Goal: Check status: Check status

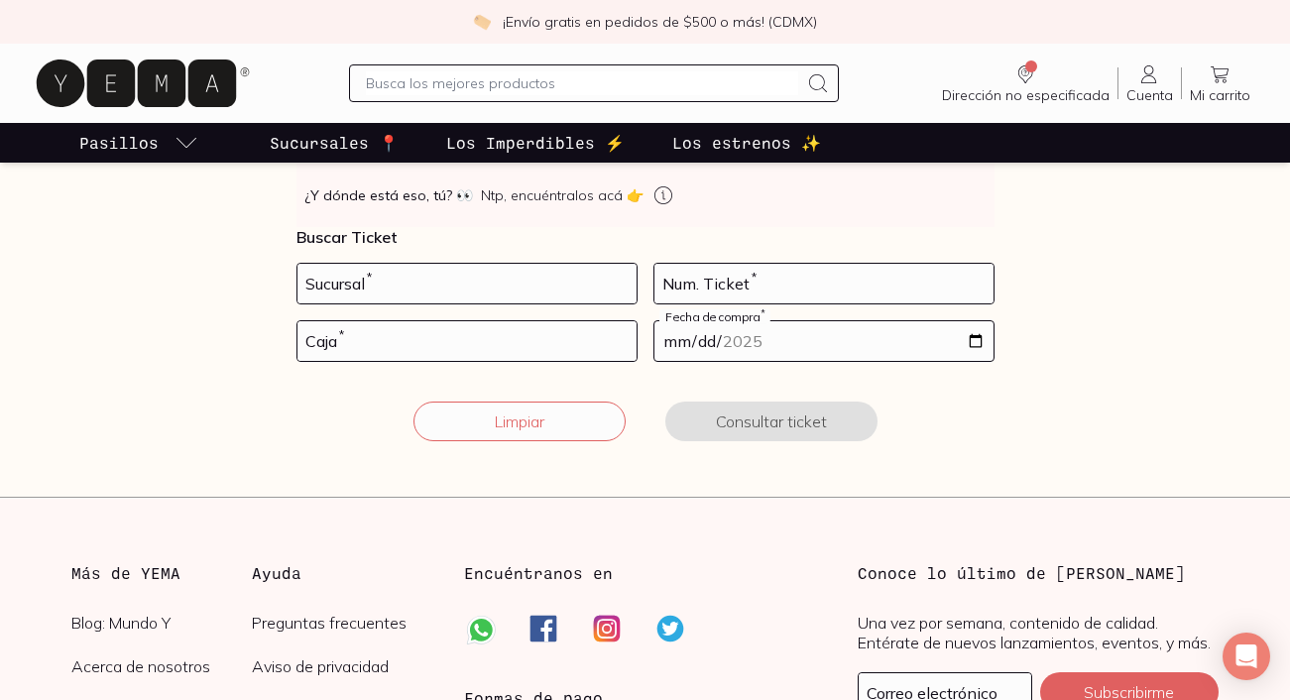
scroll to position [339, 0]
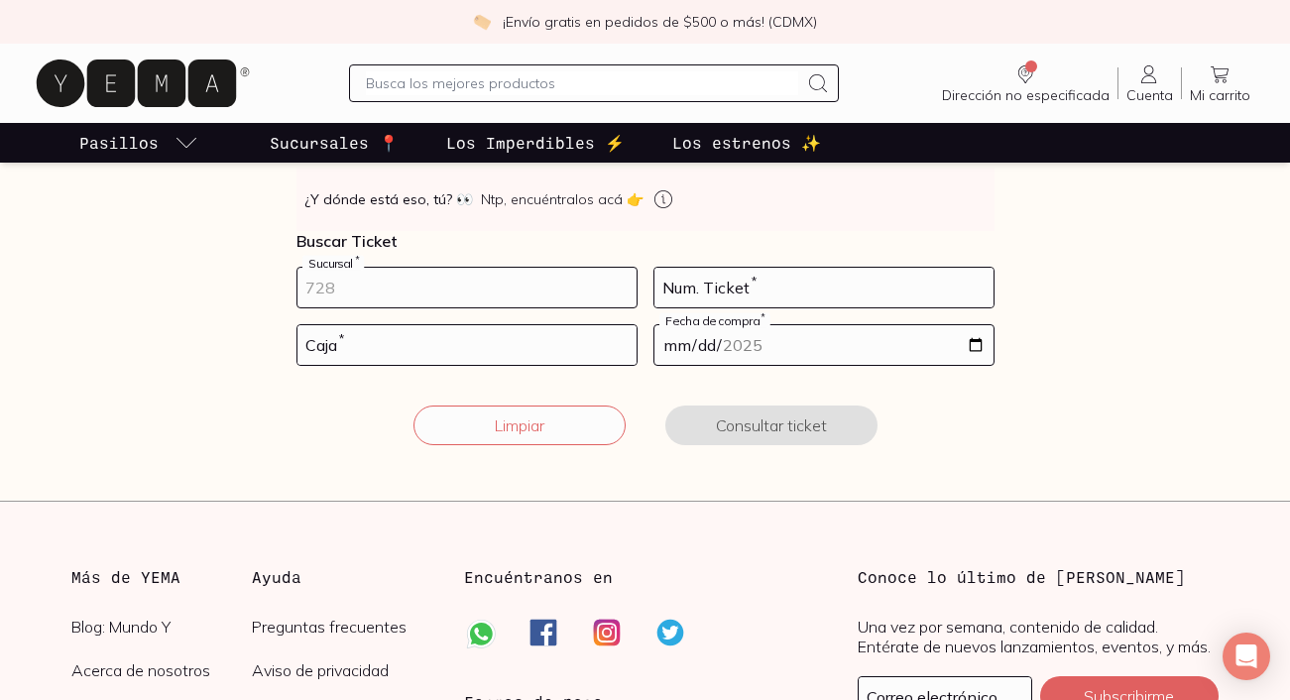
click at [375, 282] on input "number" at bounding box center [467, 288] width 339 height 40
type input "10002"
click at [538, 310] on form "10002 Sucursal * Num. Ticket * Caja * Fecha de compra * Limpiar Consultar ticket" at bounding box center [646, 368] width 698 height 202
click at [533, 327] on input "number" at bounding box center [467, 345] width 339 height 40
type input "01"
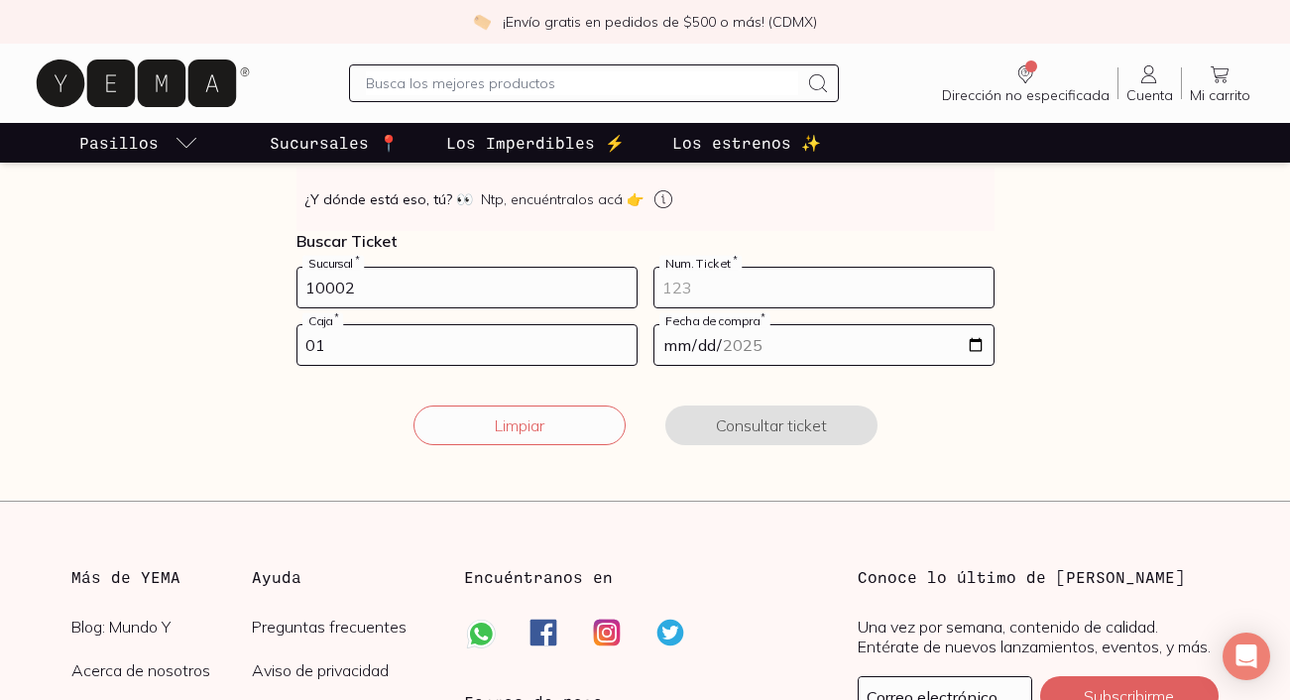
click at [734, 269] on div "Num. Ticket *" at bounding box center [824, 288] width 341 height 42
type input "33"
click at [785, 347] on input "date" at bounding box center [824, 345] width 339 height 40
click at [972, 350] on input "date" at bounding box center [824, 345] width 339 height 40
type input "[DATE]"
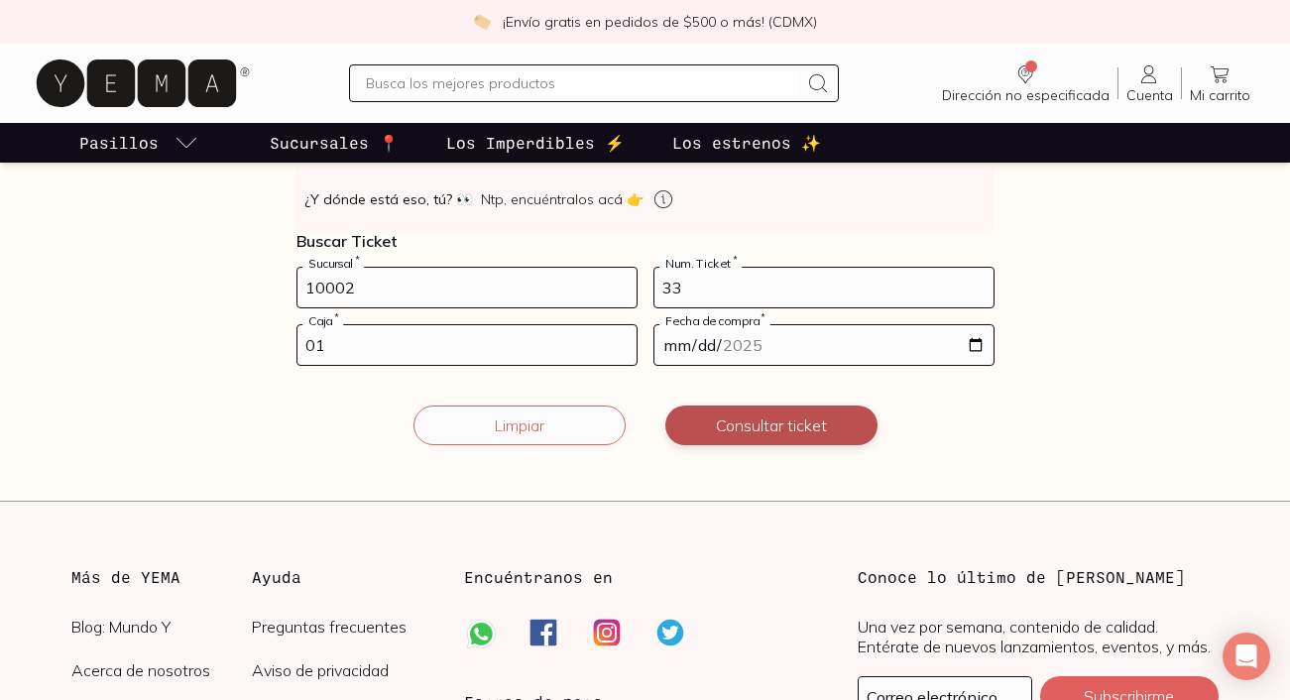
click at [748, 423] on button "Consultar ticket" at bounding box center [772, 426] width 212 height 40
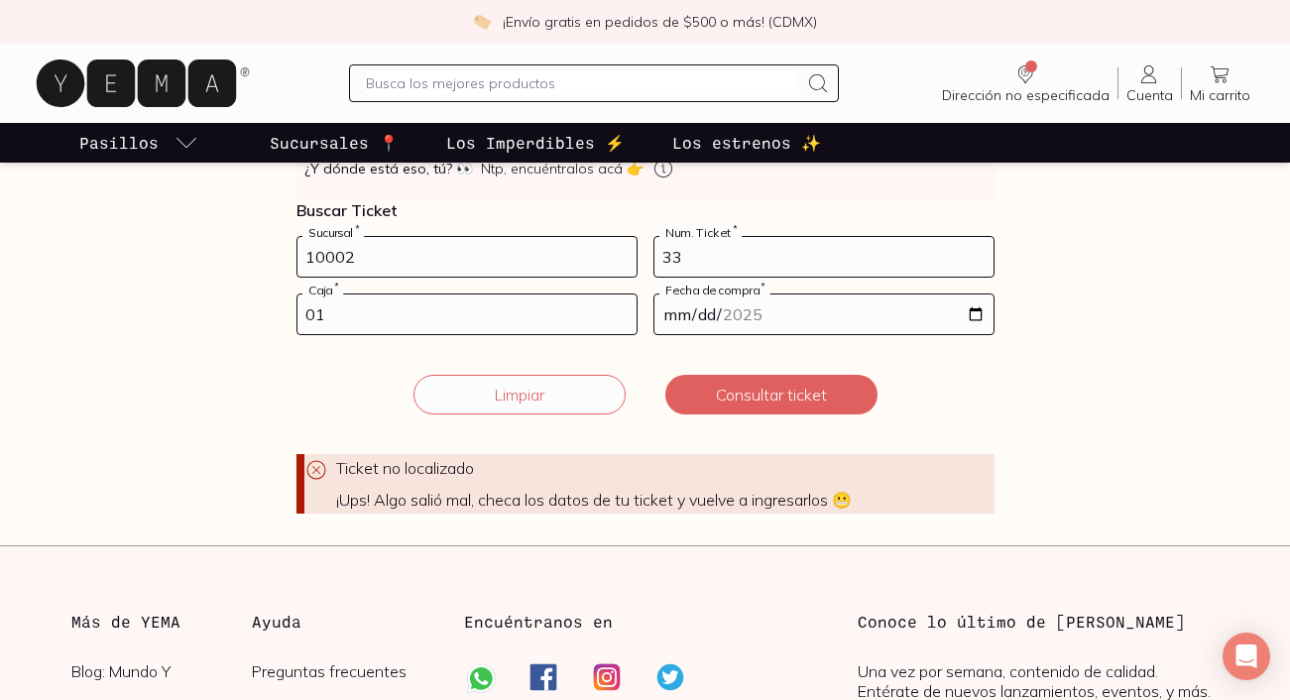
scroll to position [351, 0]
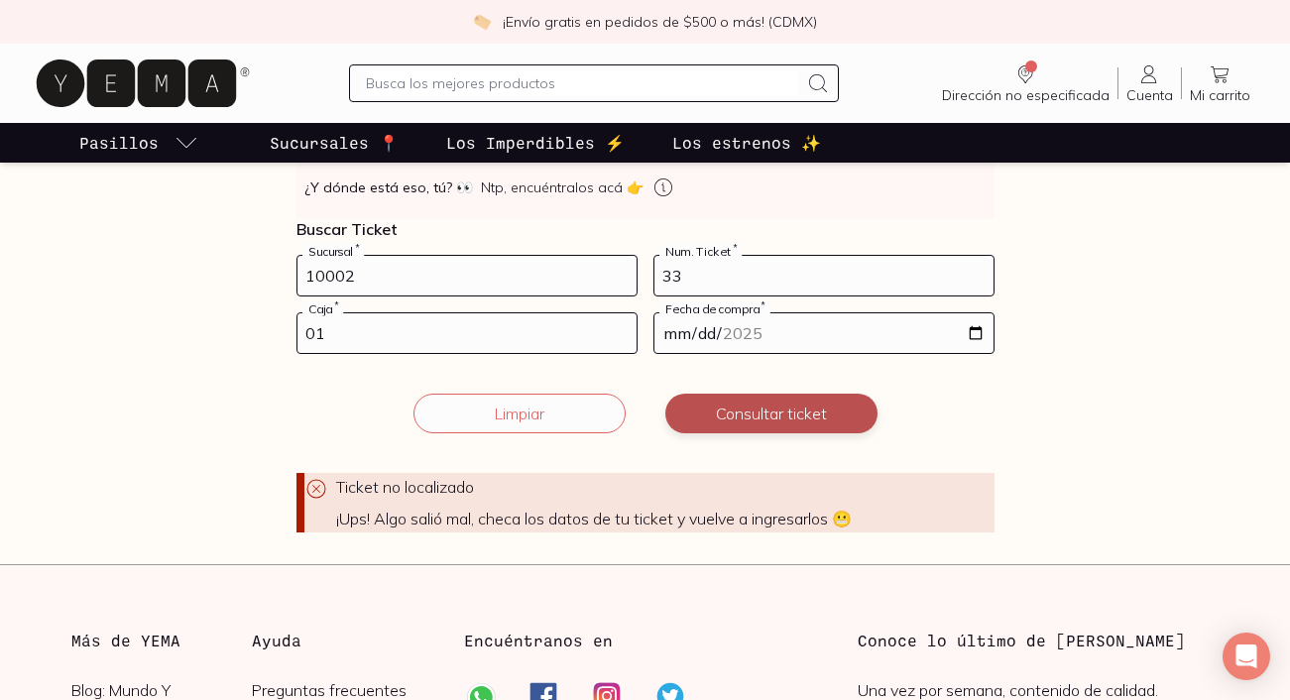
click at [743, 397] on button "Consultar ticket" at bounding box center [772, 414] width 212 height 40
click at [746, 443] on form "10002 Sucursal * 33 Num. Ticket * 01 Caja * [DATE] Fecha de compra * Ticket no …" at bounding box center [646, 394] width 698 height 278
click at [767, 418] on button "Consultar ticket" at bounding box center [772, 414] width 212 height 40
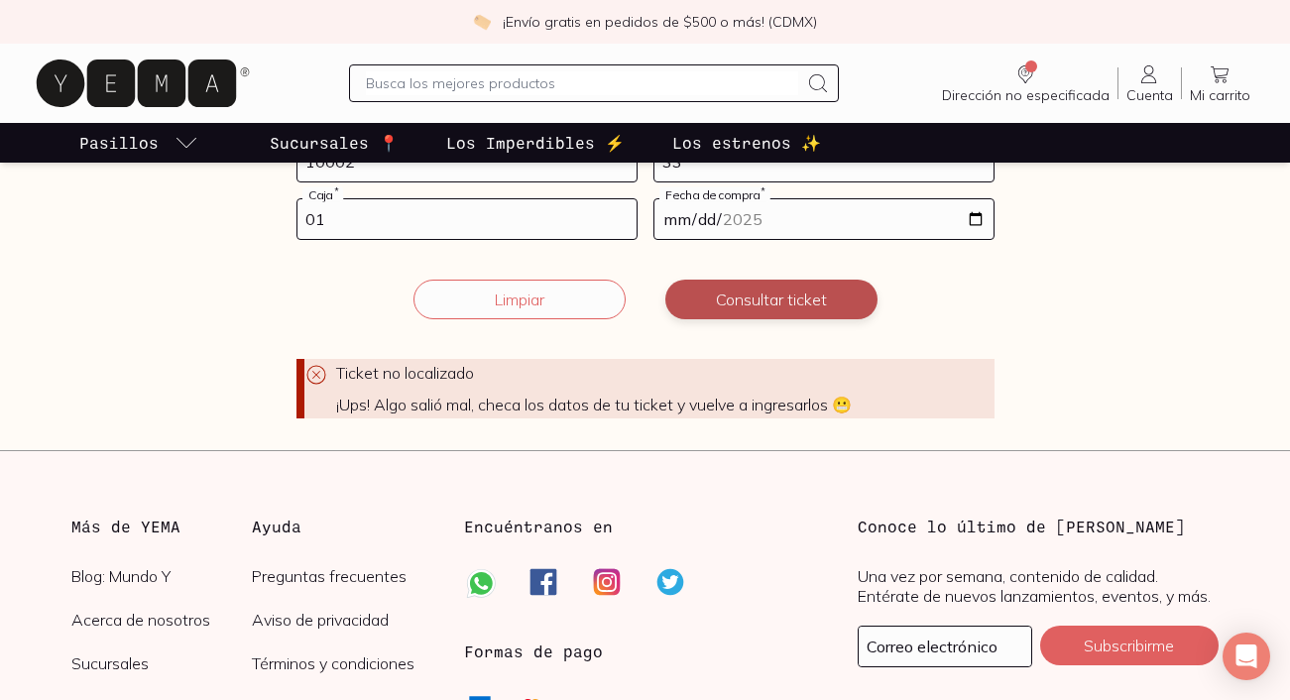
scroll to position [466, 0]
click at [797, 285] on button "Consultar ticket" at bounding box center [772, 299] width 212 height 40
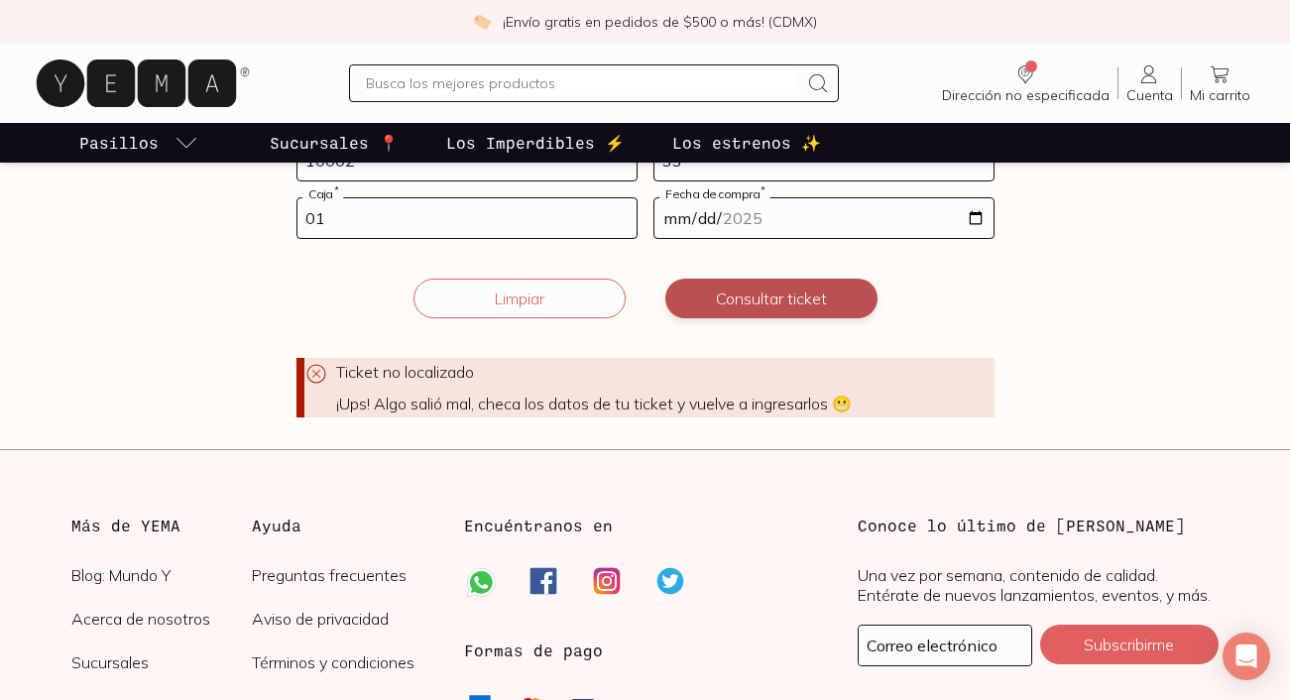
click at [797, 285] on button "Consultar ticket" at bounding box center [772, 299] width 212 height 40
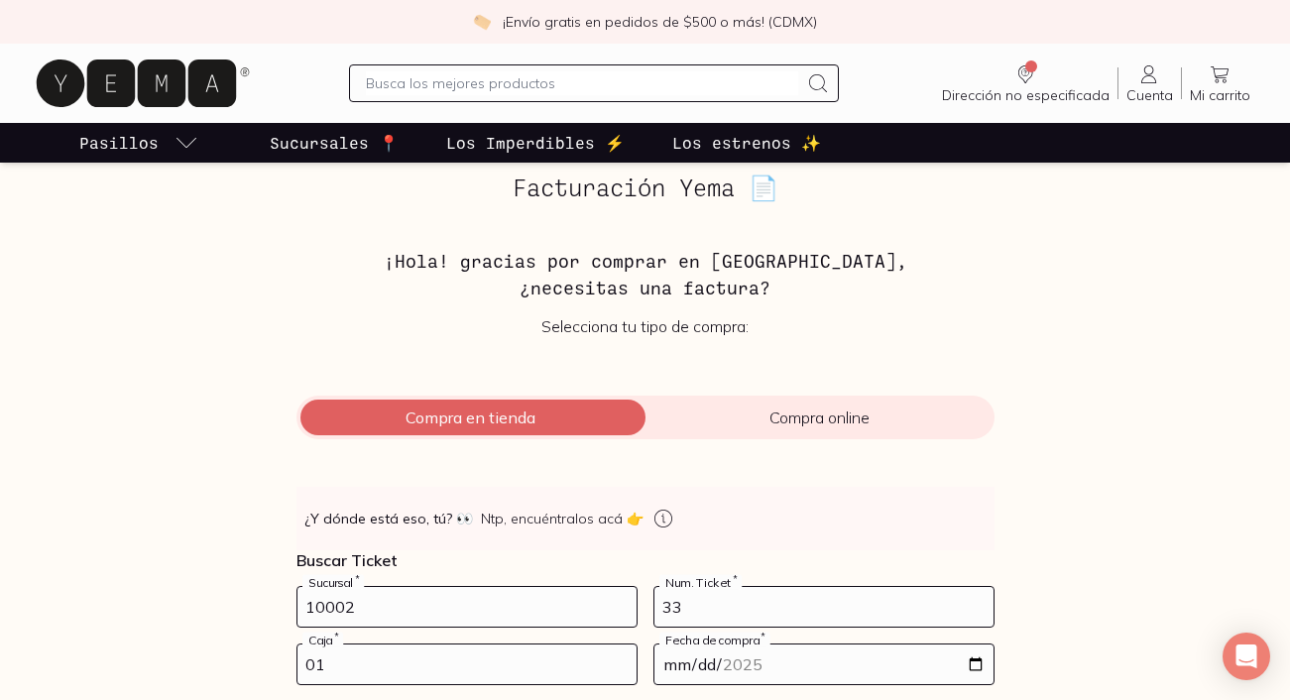
scroll to position [0, 0]
